Goal: Communication & Community: Connect with others

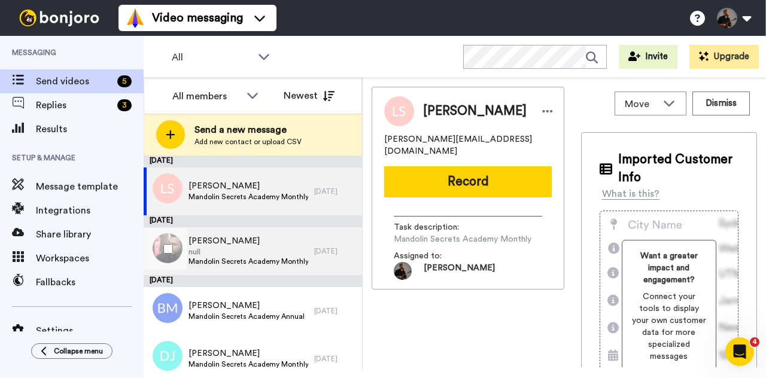
click at [248, 238] on span "Matt Johnson" at bounding box center [249, 241] width 120 height 12
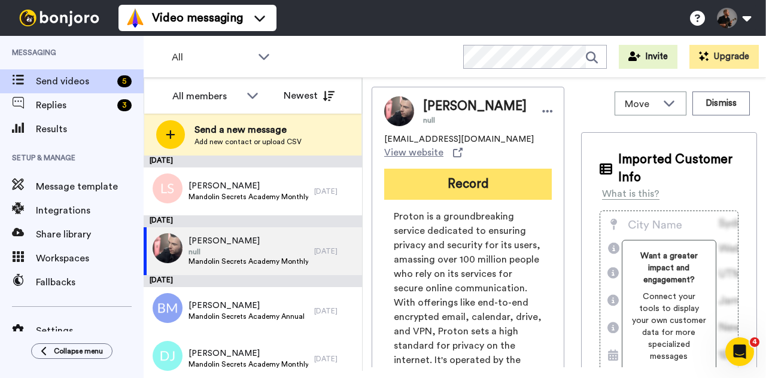
click at [469, 200] on button "Record" at bounding box center [468, 184] width 168 height 31
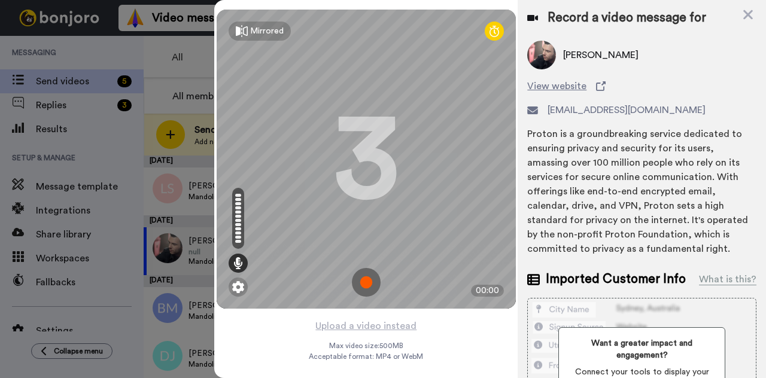
click at [369, 288] on img at bounding box center [366, 282] width 29 height 29
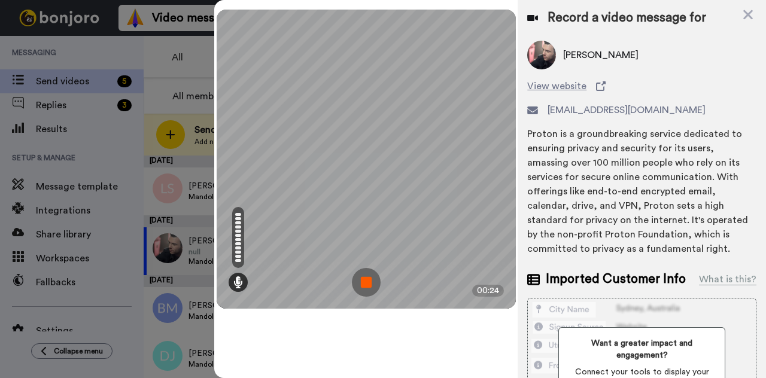
click at [363, 283] on img at bounding box center [366, 282] width 29 height 29
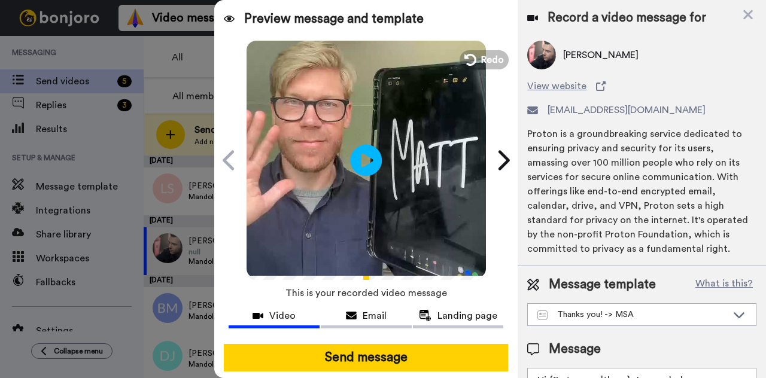
click at [359, 163] on icon at bounding box center [367, 160] width 32 height 32
click at [316, 102] on video at bounding box center [367, 159] width 240 height 240
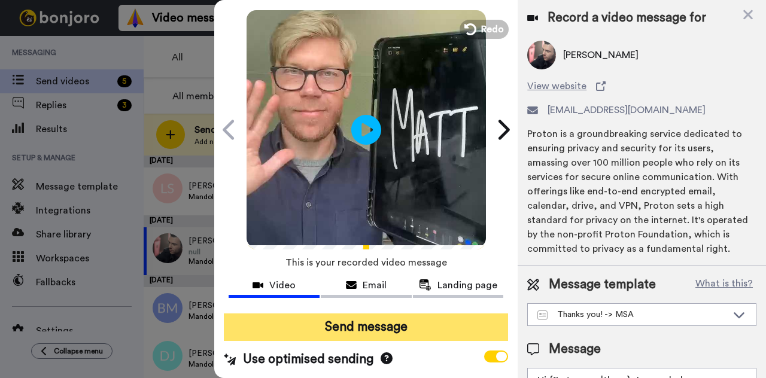
click at [347, 326] on button "Send message" at bounding box center [366, 328] width 284 height 28
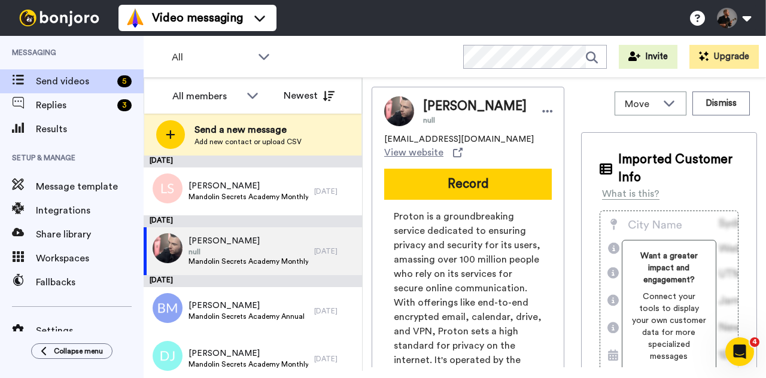
scroll to position [0, 0]
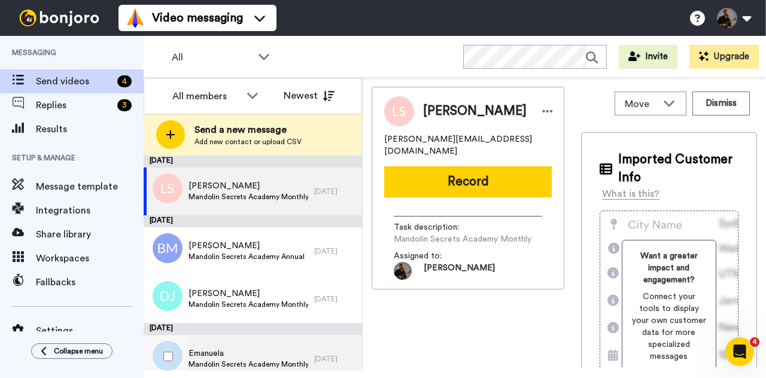
click at [281, 352] on span "Emanuela" at bounding box center [249, 354] width 120 height 12
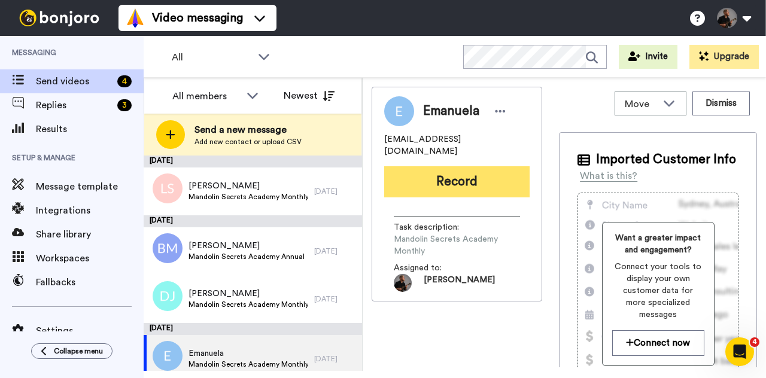
click at [466, 166] on button "Record" at bounding box center [457, 181] width 146 height 31
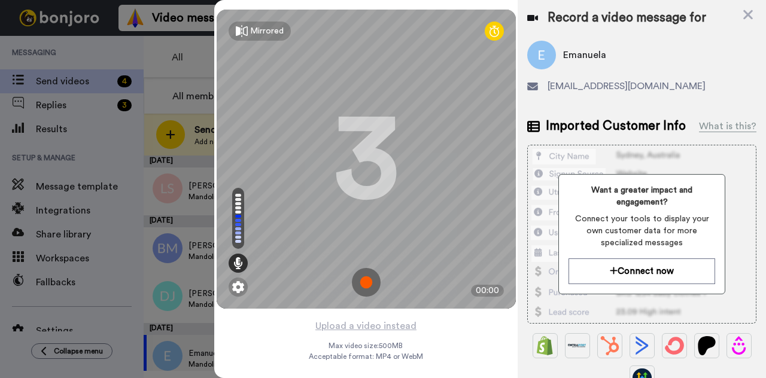
click at [372, 281] on img at bounding box center [366, 282] width 29 height 29
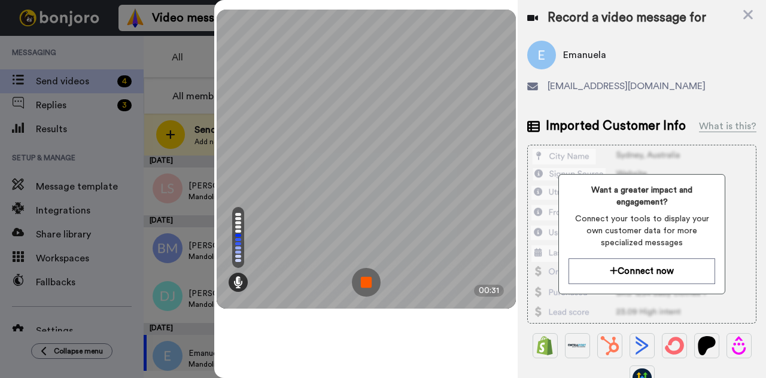
click at [367, 284] on img at bounding box center [366, 282] width 29 height 29
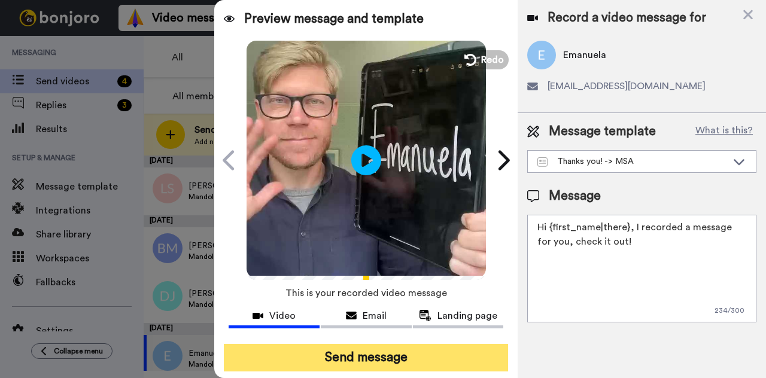
click at [377, 356] on button "Send message" at bounding box center [366, 358] width 284 height 28
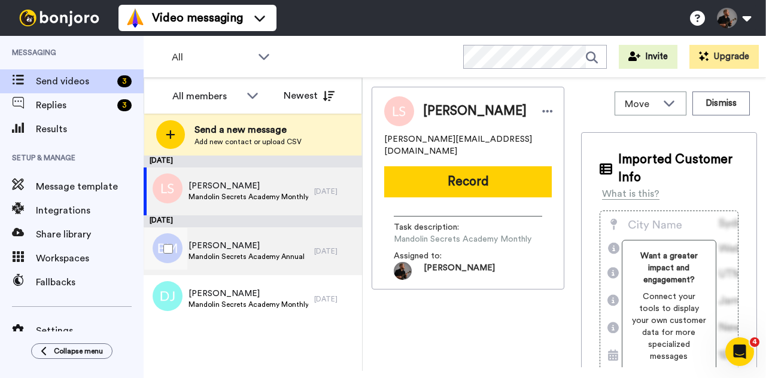
click at [248, 260] on span "Mandolin Secrets Academy Annual" at bounding box center [247, 257] width 116 height 10
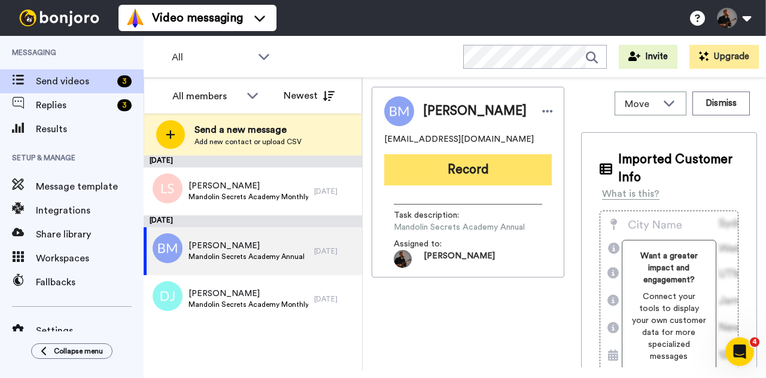
click at [471, 184] on button "Record" at bounding box center [468, 169] width 168 height 31
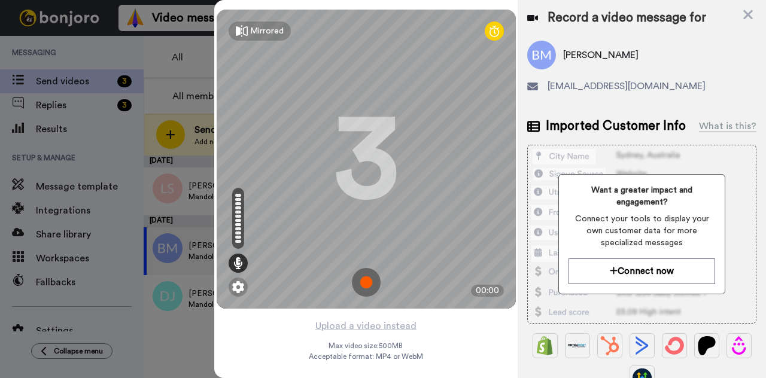
click at [368, 281] on img at bounding box center [366, 282] width 29 height 29
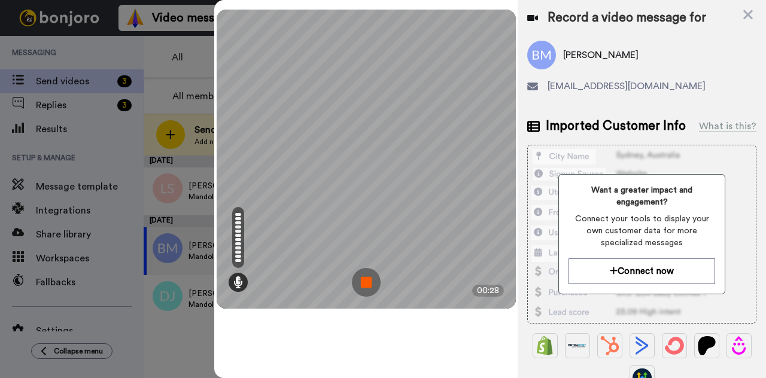
click at [366, 284] on img at bounding box center [366, 282] width 29 height 29
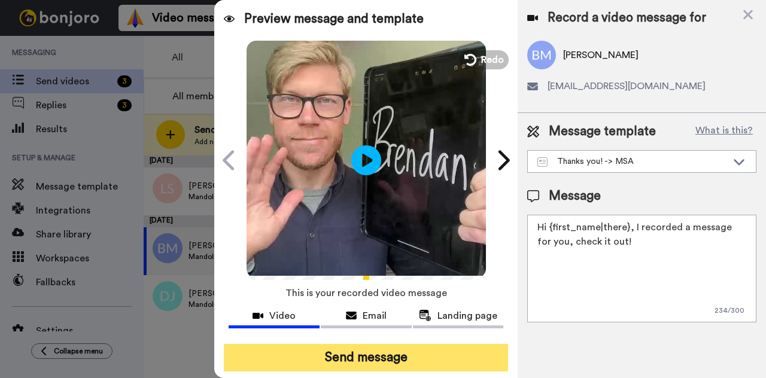
click at [349, 368] on button "Send message" at bounding box center [366, 358] width 284 height 28
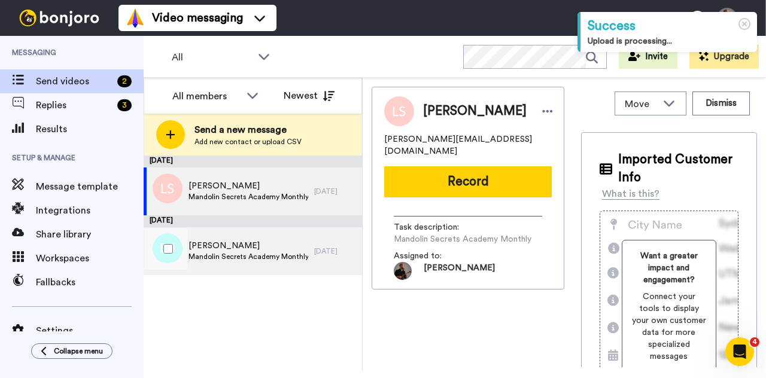
click at [271, 258] on span "Mandolin Secrets Academy Monthly" at bounding box center [249, 257] width 120 height 10
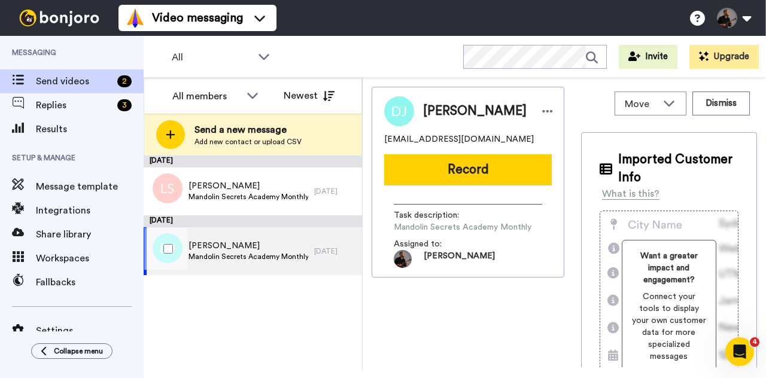
click at [295, 249] on span "[PERSON_NAME]" at bounding box center [249, 246] width 120 height 12
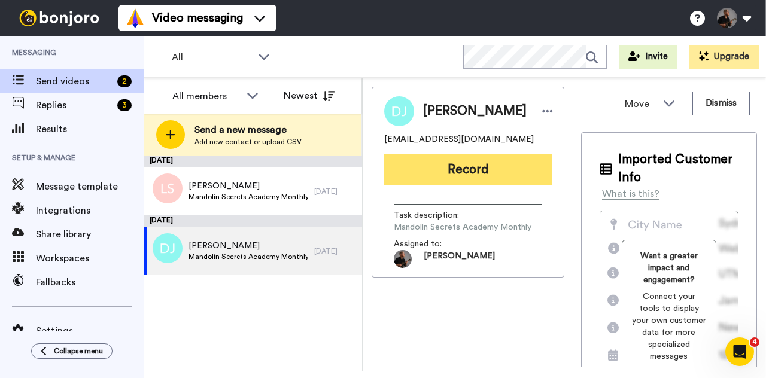
click at [470, 172] on button "Record" at bounding box center [468, 169] width 168 height 31
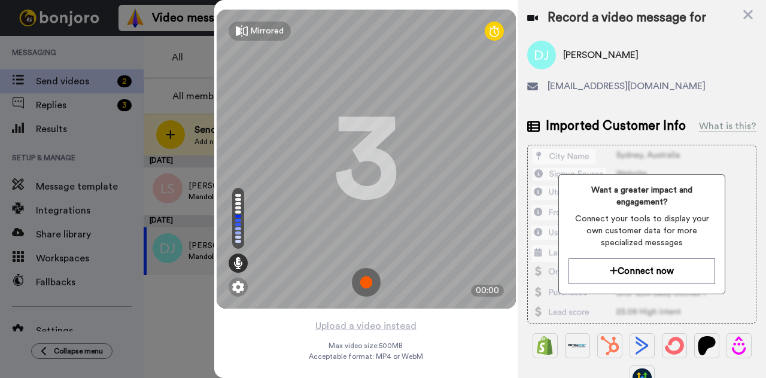
click at [375, 286] on img at bounding box center [366, 282] width 29 height 29
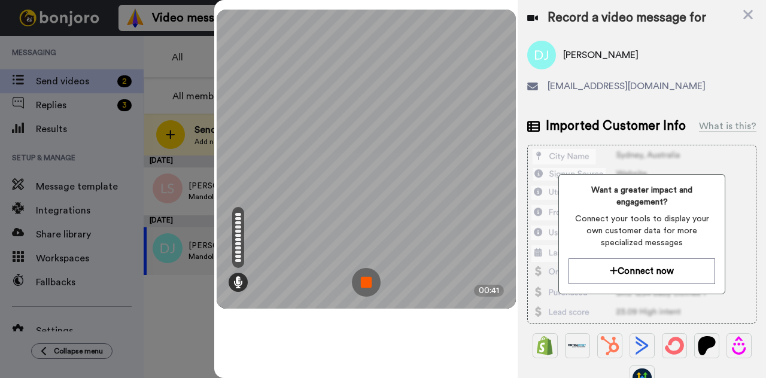
click at [367, 291] on img at bounding box center [366, 282] width 29 height 29
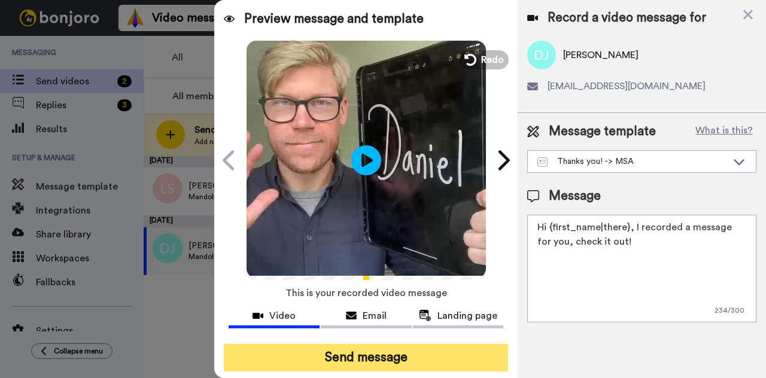
click at [360, 367] on button "Send message" at bounding box center [366, 358] width 284 height 28
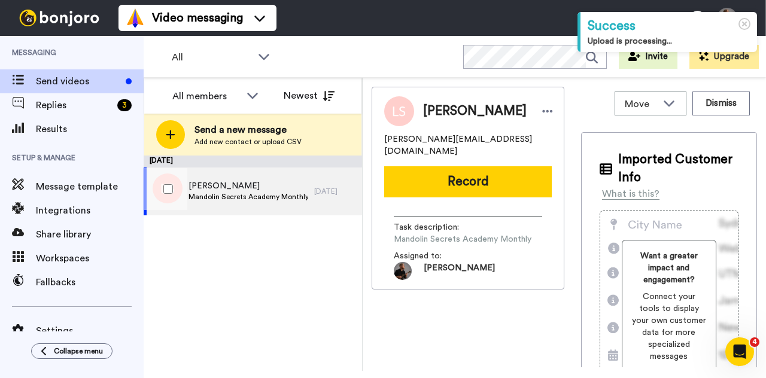
click at [266, 199] on span "Mandolin Secrets Academy Monthly" at bounding box center [249, 197] width 120 height 10
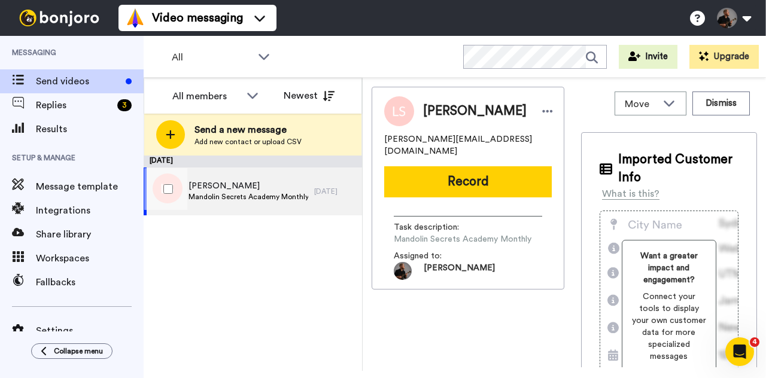
click at [263, 199] on span "Mandolin Secrets Academy Monthly" at bounding box center [249, 197] width 120 height 10
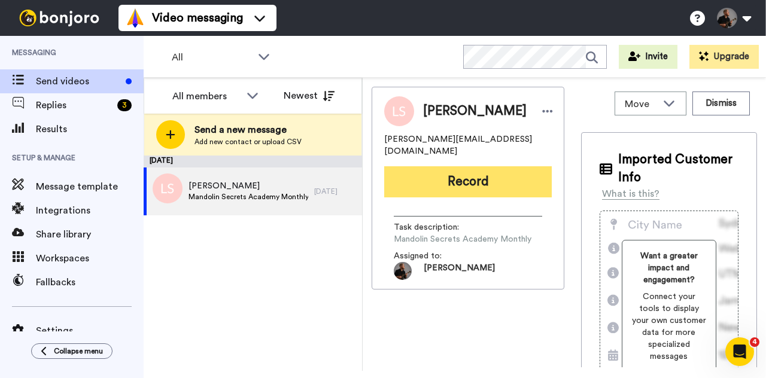
click at [484, 183] on button "Record" at bounding box center [468, 181] width 168 height 31
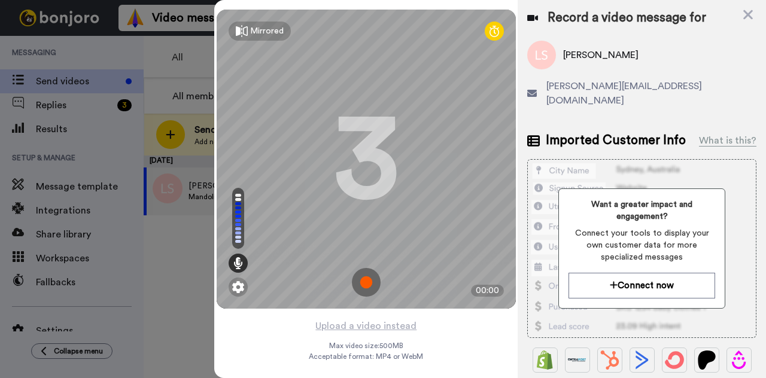
click at [365, 284] on img at bounding box center [366, 282] width 29 height 29
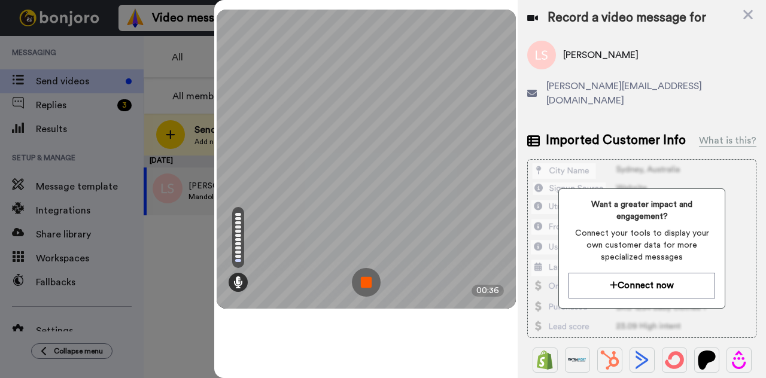
click at [370, 281] on img at bounding box center [366, 282] width 29 height 29
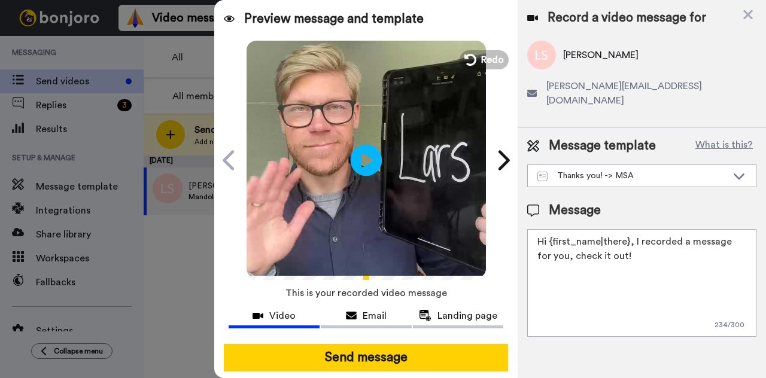
click at [362, 159] on icon "Play/Pause" at bounding box center [367, 160] width 32 height 57
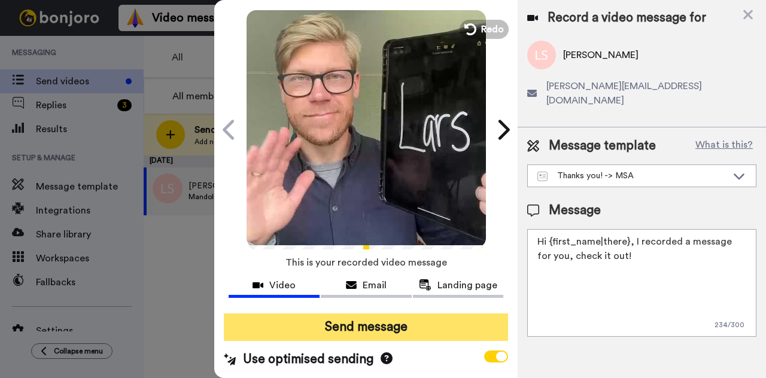
click at [351, 320] on button "Send message" at bounding box center [366, 328] width 284 height 28
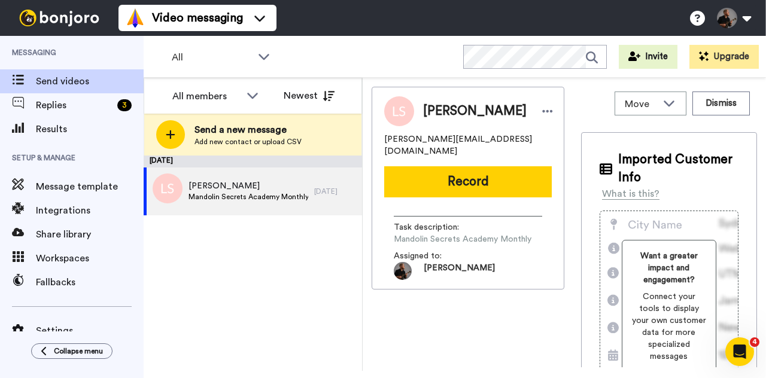
scroll to position [0, 0]
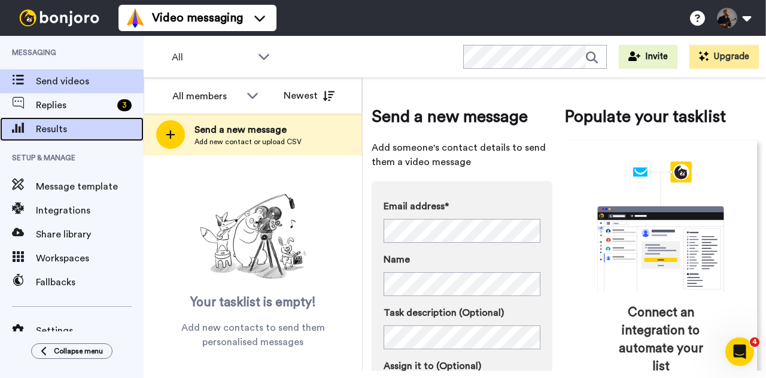
click at [95, 131] on span "Results" at bounding box center [90, 129] width 108 height 14
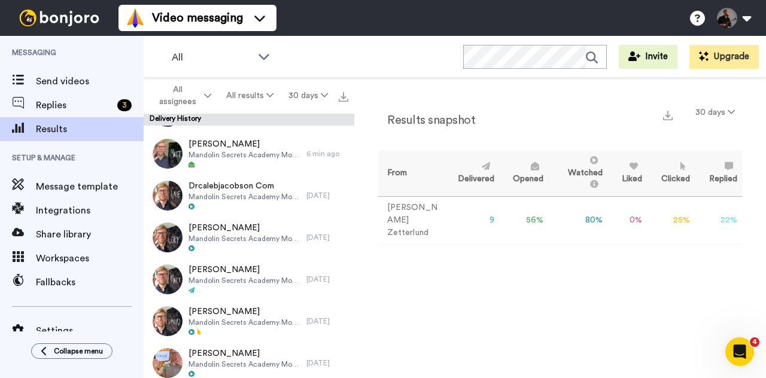
scroll to position [166, 0]
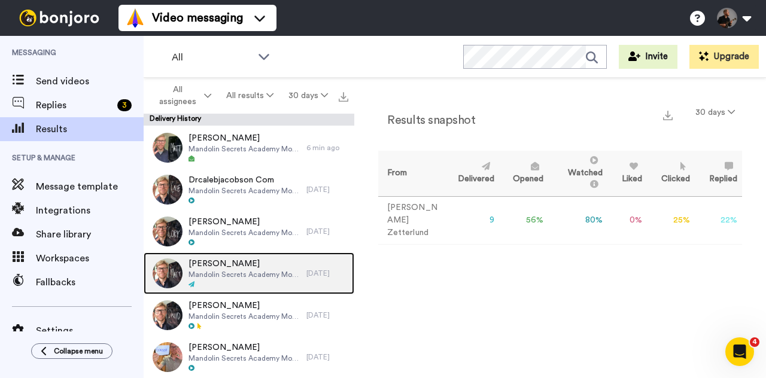
click at [237, 267] on span "Matt Miles" at bounding box center [245, 264] width 112 height 12
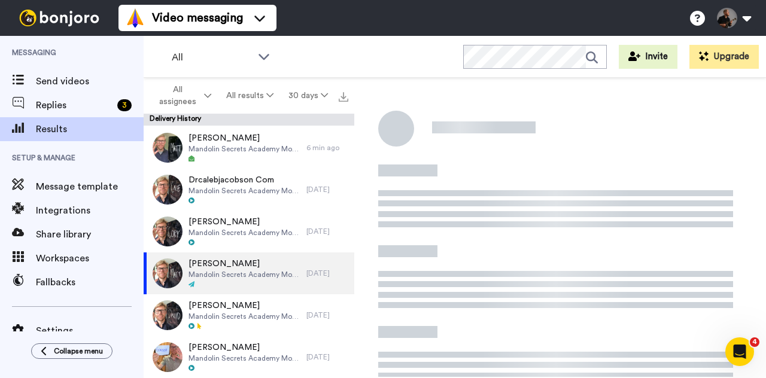
scroll to position [4, 0]
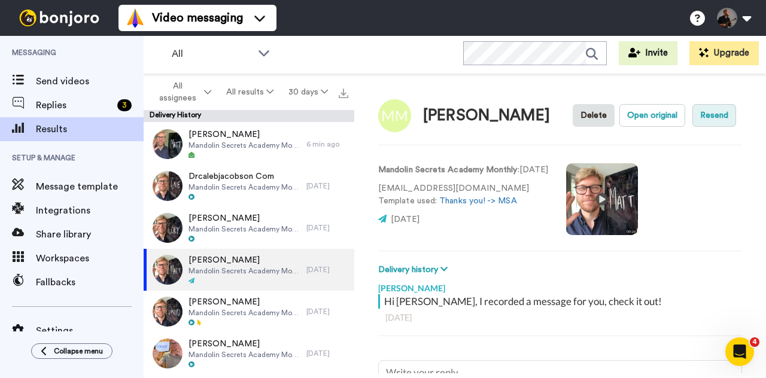
click at [726, 119] on button "Resend" at bounding box center [715, 115] width 44 height 23
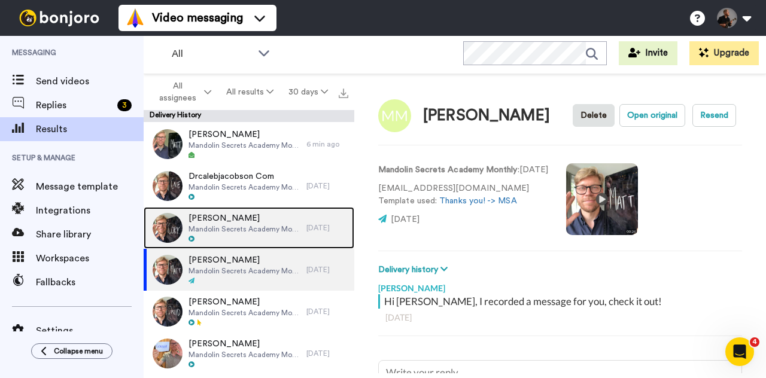
click at [321, 225] on div "20 days ago" at bounding box center [328, 228] width 42 height 10
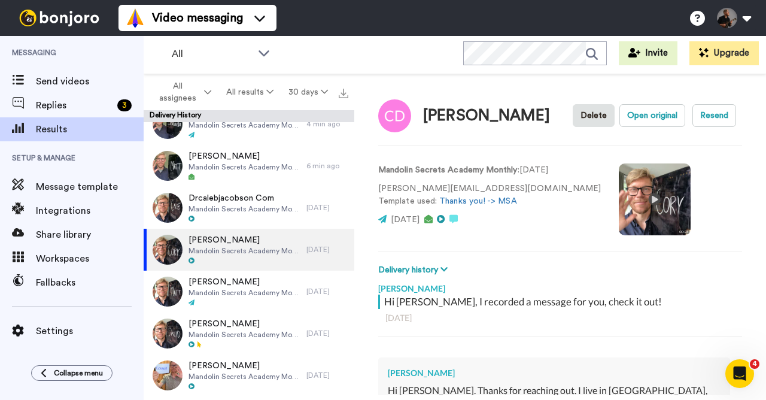
scroll to position [145, 0]
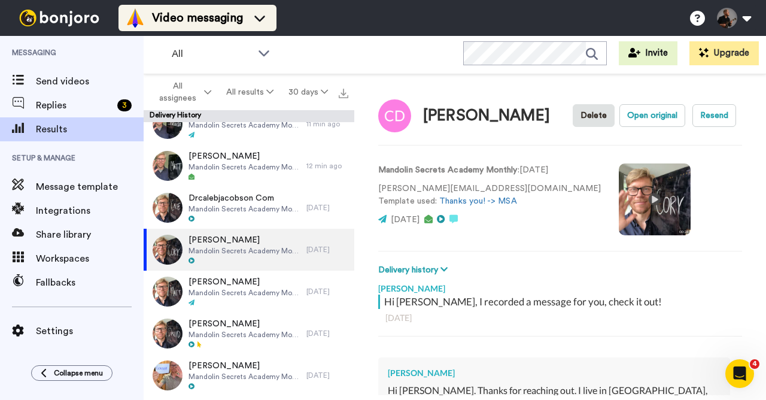
type textarea "x"
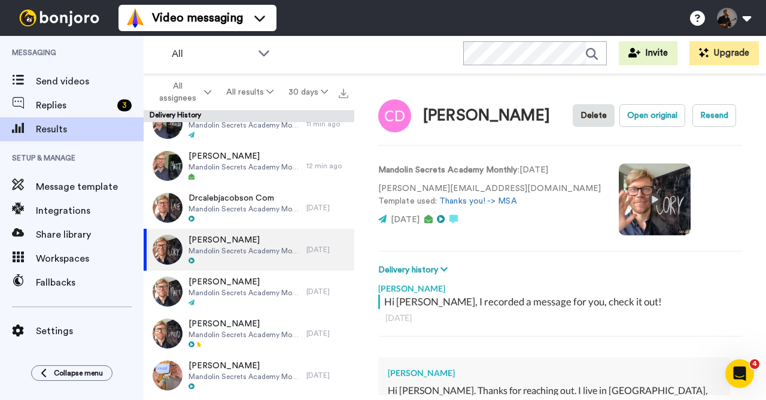
scroll to position [0, 0]
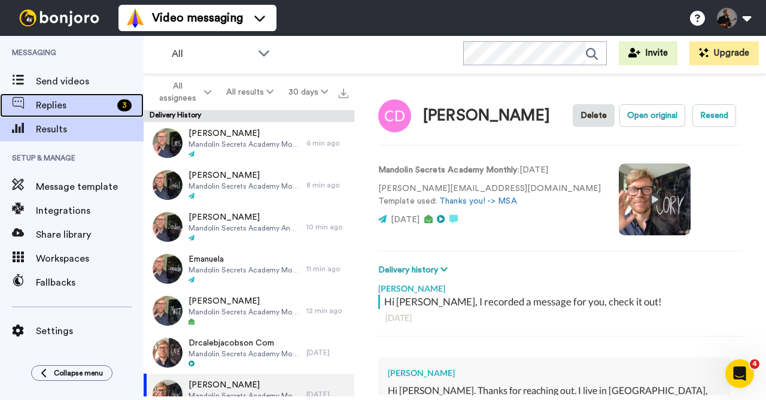
click at [87, 104] on span "Replies" at bounding box center [74, 105] width 77 height 14
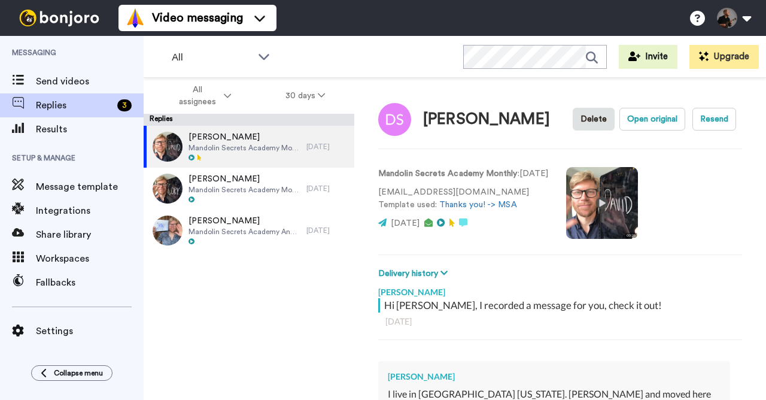
type textarea "x"
